Goal: Transaction & Acquisition: Subscribe to service/newsletter

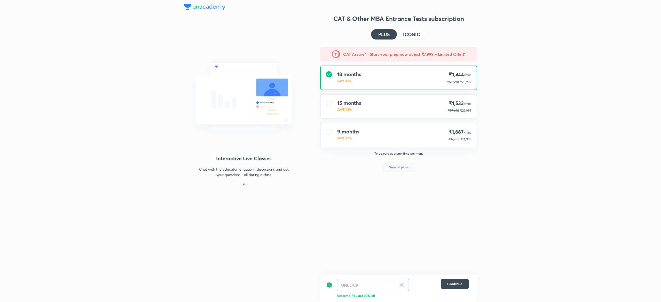
click at [405, 168] on span "View all plans" at bounding box center [398, 166] width 19 height 5
